Goal: Find specific page/section: Find specific page/section

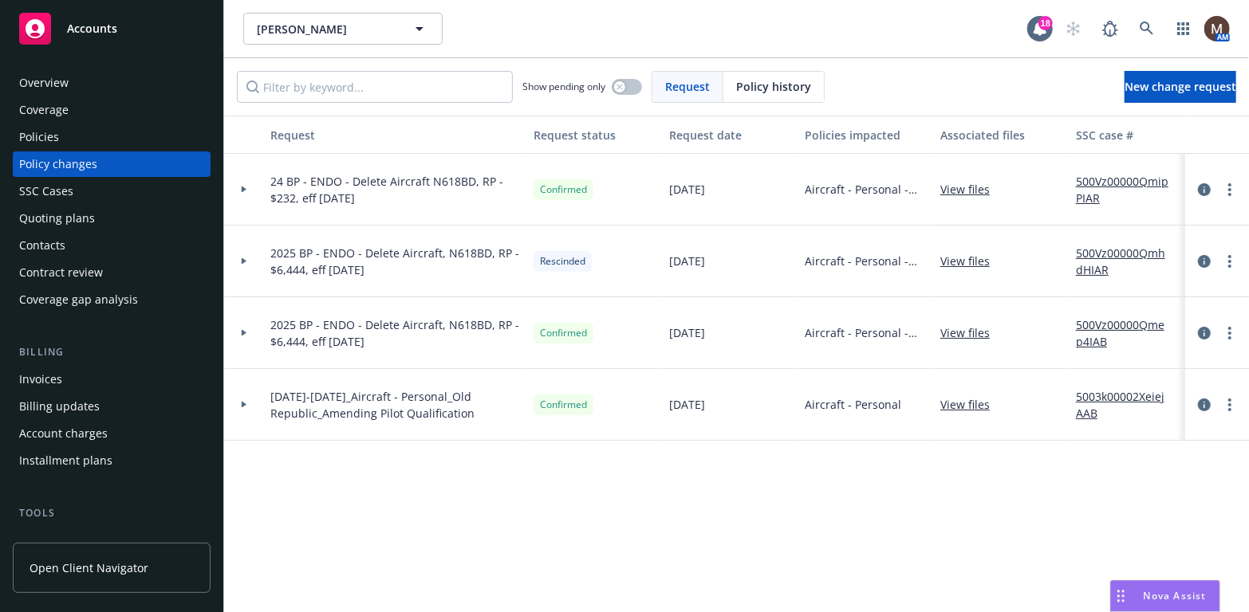
click at [57, 136] on div "Policies" at bounding box center [39, 137] width 40 height 26
